Goal: Navigation & Orientation: Find specific page/section

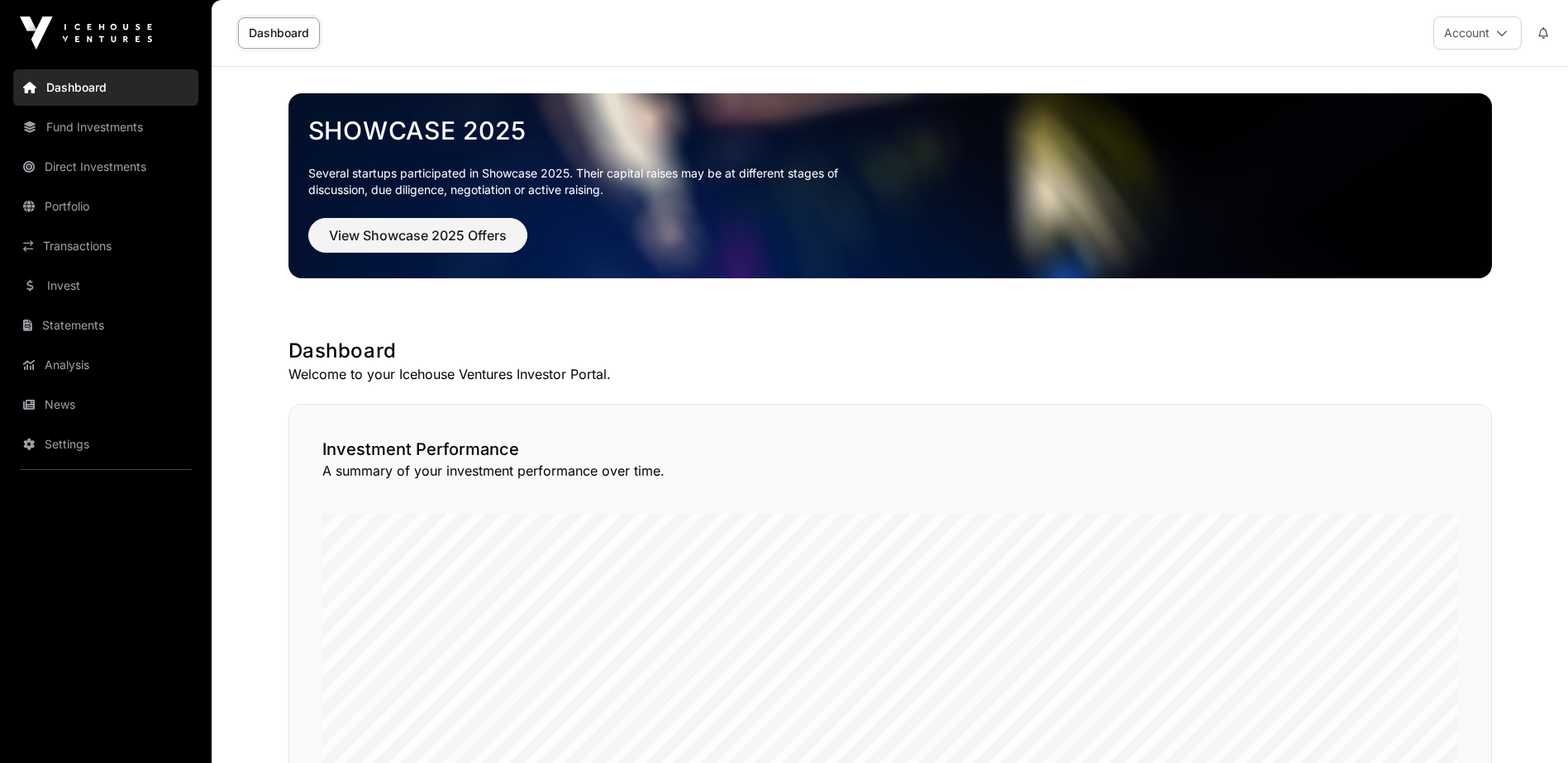
click at [105, 131] on link "Fund Investments" at bounding box center [105, 127] width 185 height 36
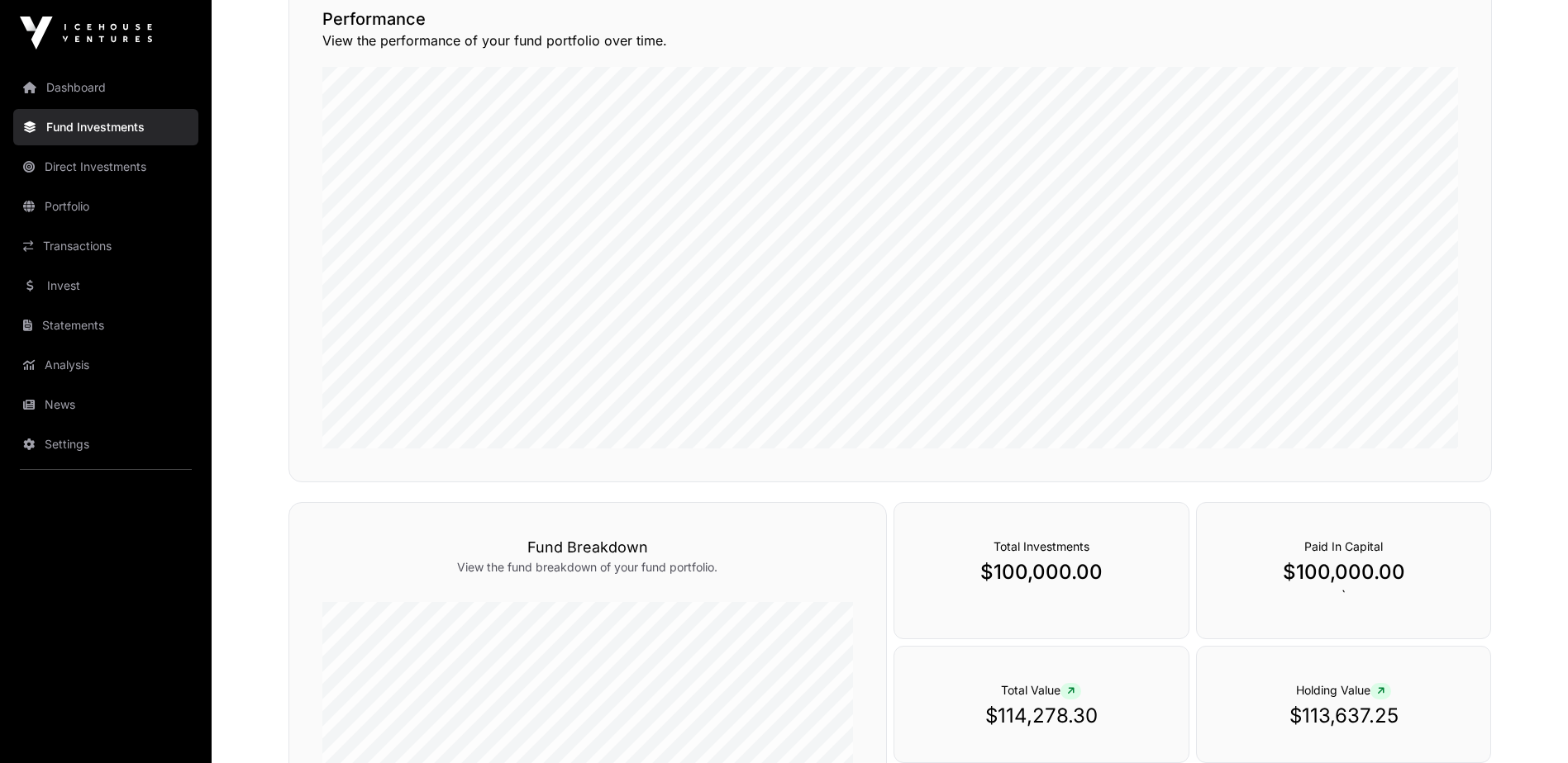
scroll to position [218, 0]
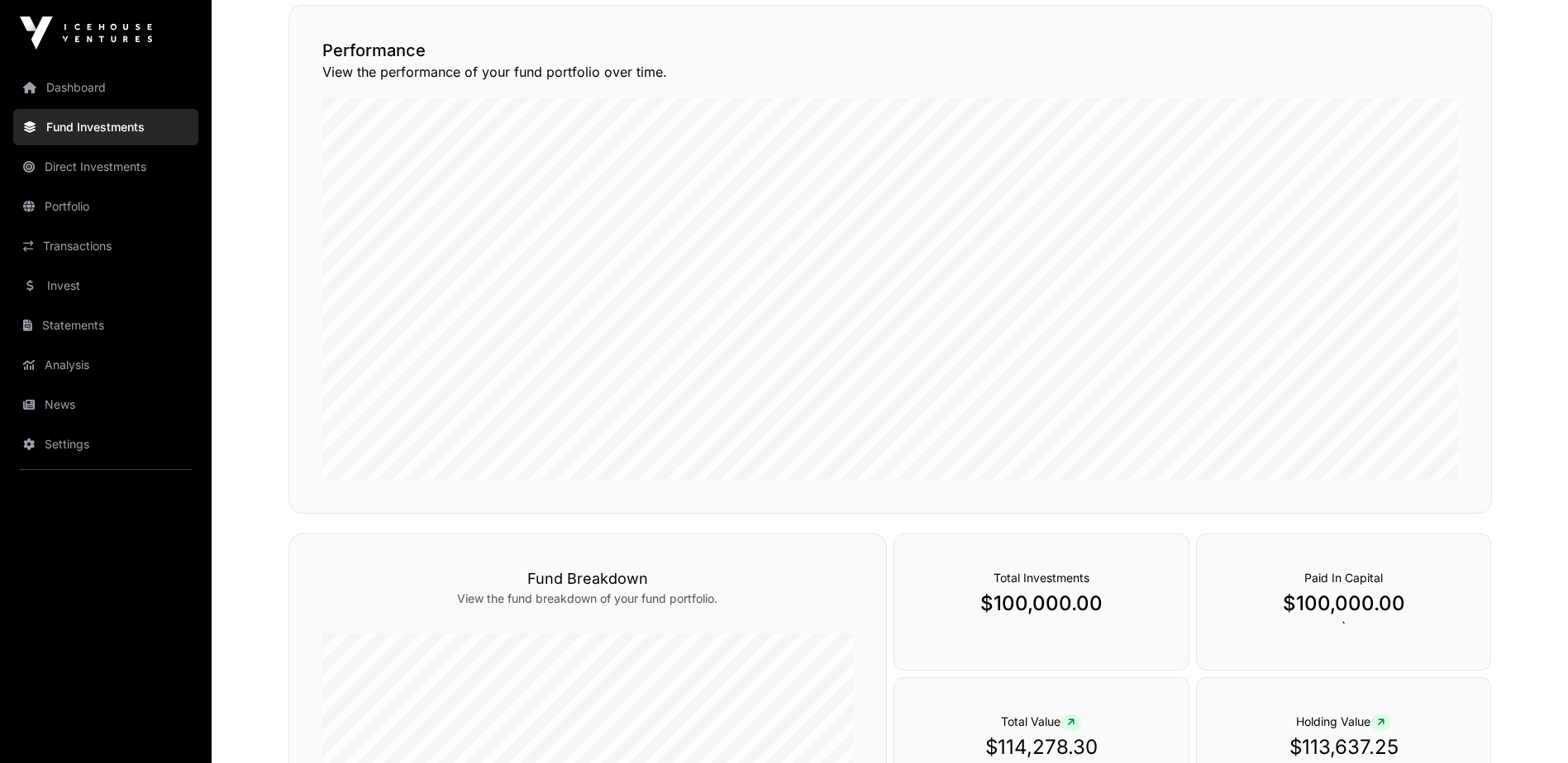
click at [107, 171] on link "Direct Investments" at bounding box center [105, 167] width 185 height 36
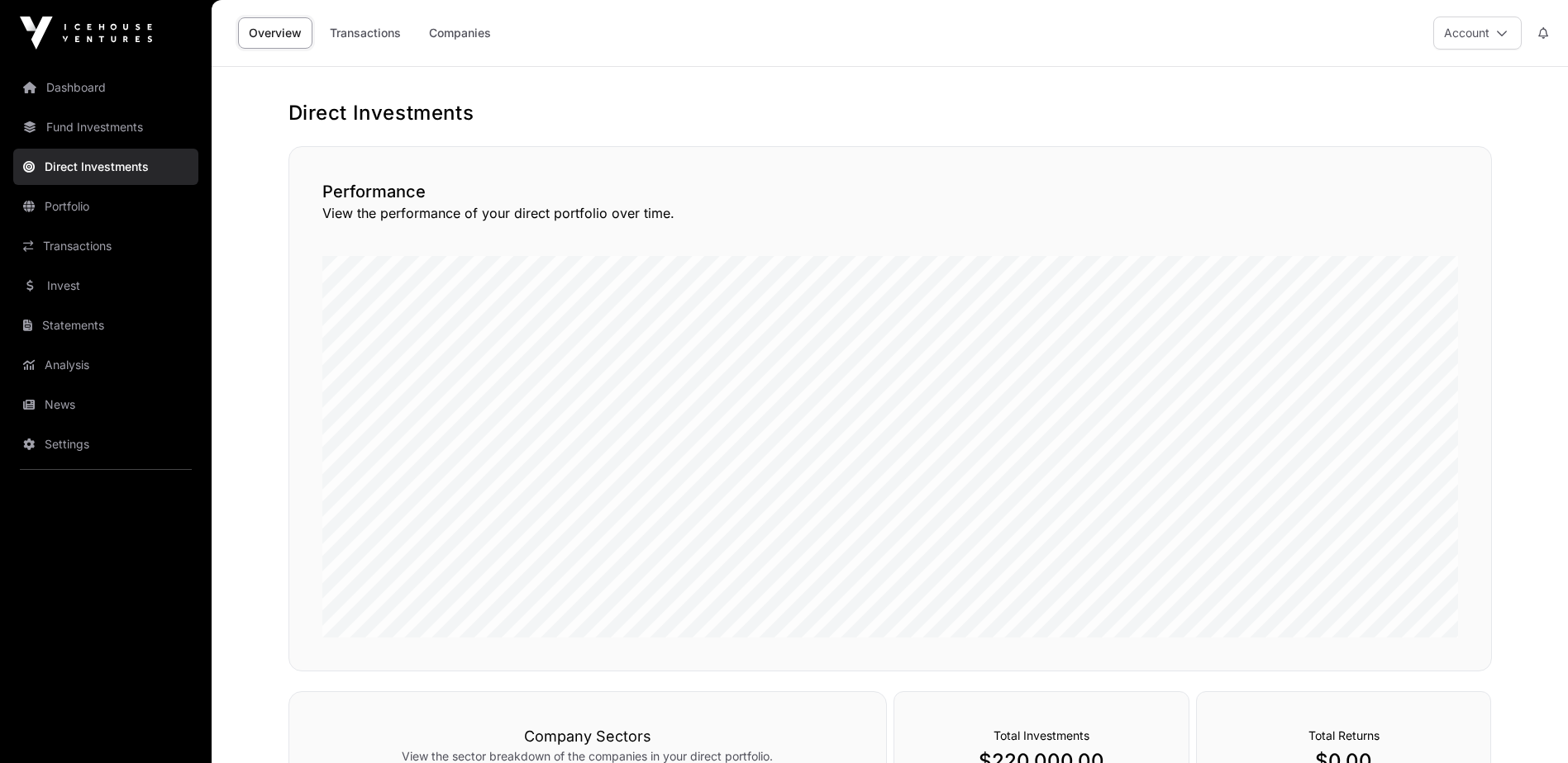
click at [83, 206] on link "Portfolio" at bounding box center [105, 206] width 185 height 36
